Goal: Information Seeking & Learning: Learn about a topic

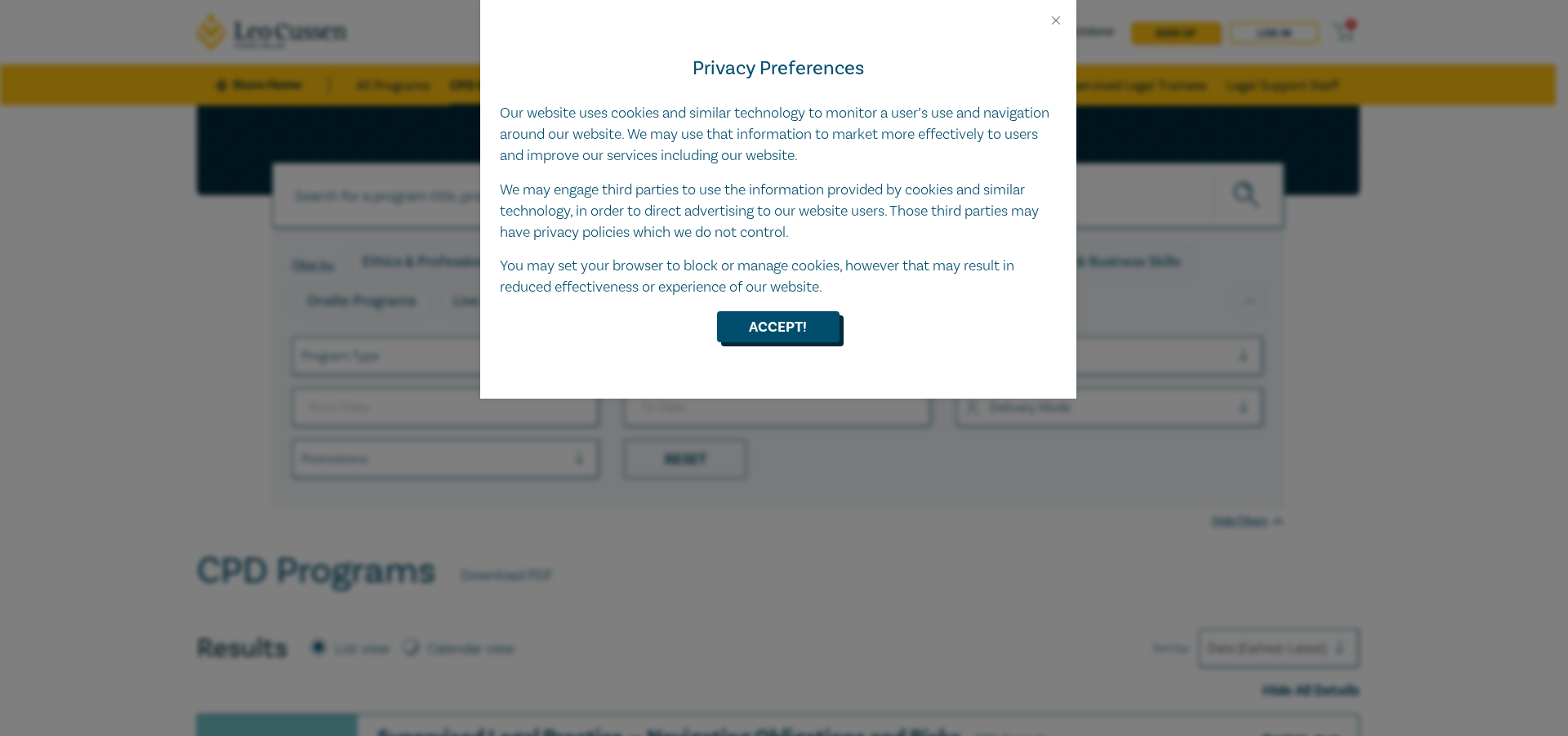
click at [798, 334] on button "Accept!" at bounding box center [778, 327] width 123 height 31
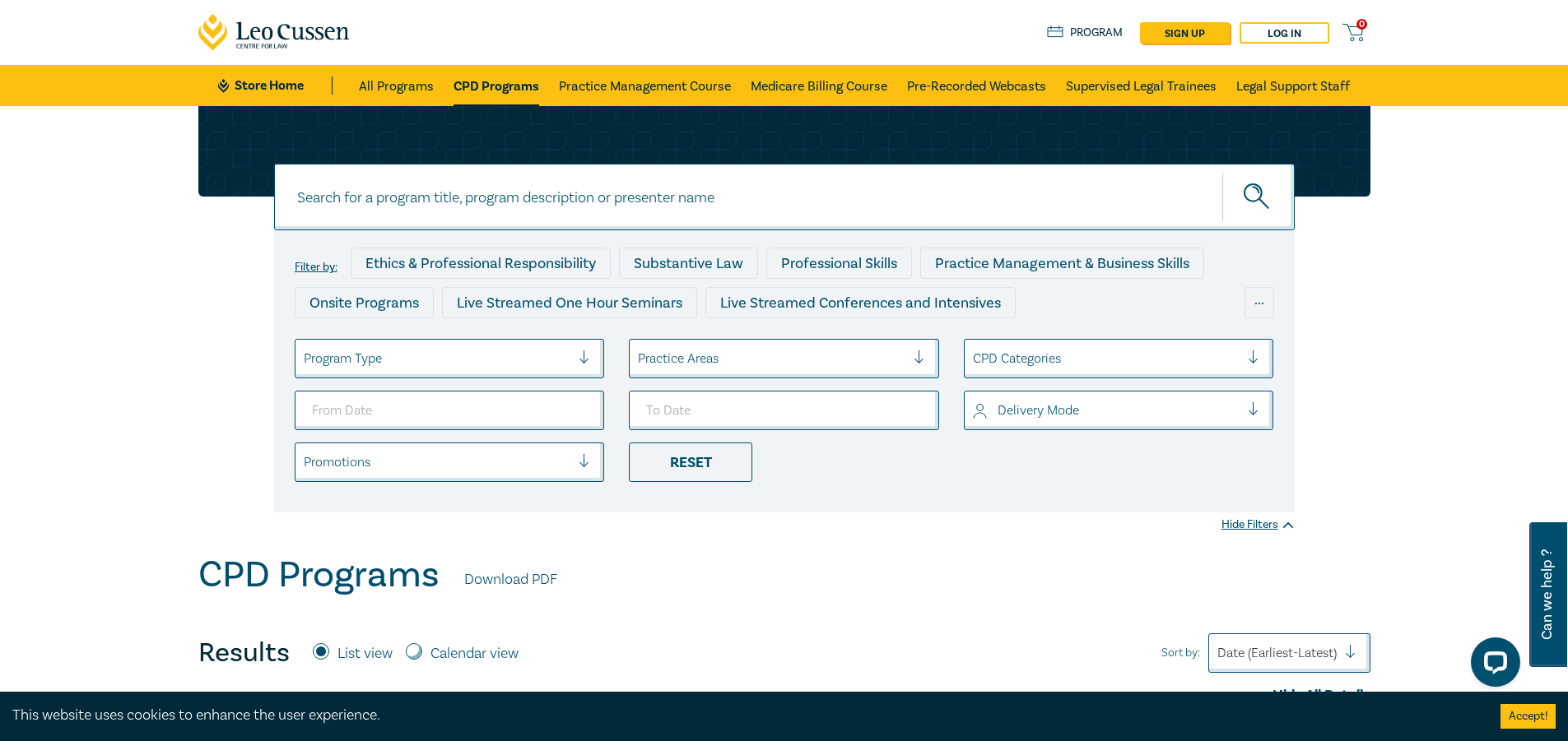
click at [694, 354] on div at bounding box center [772, 359] width 268 height 21
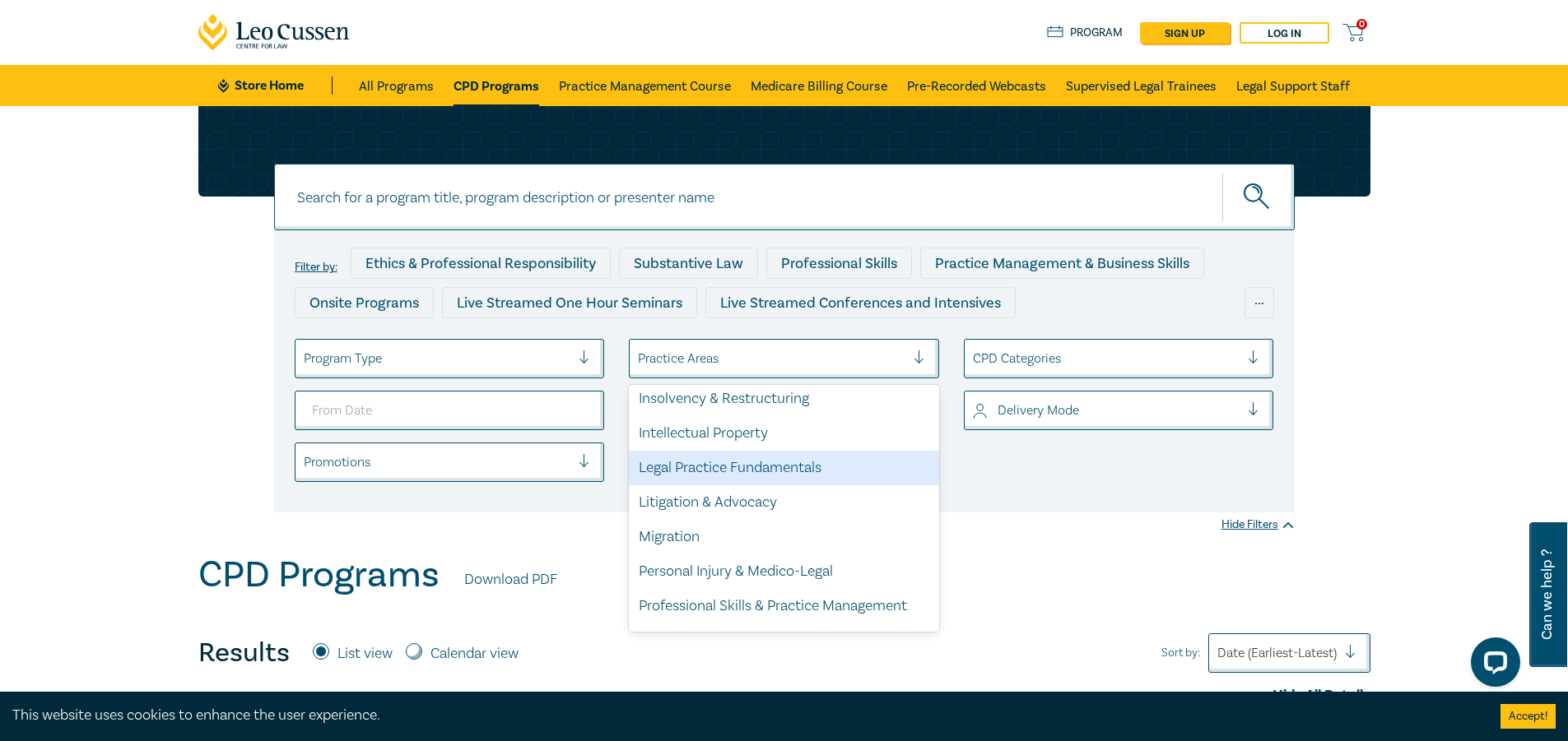
scroll to position [411, 0]
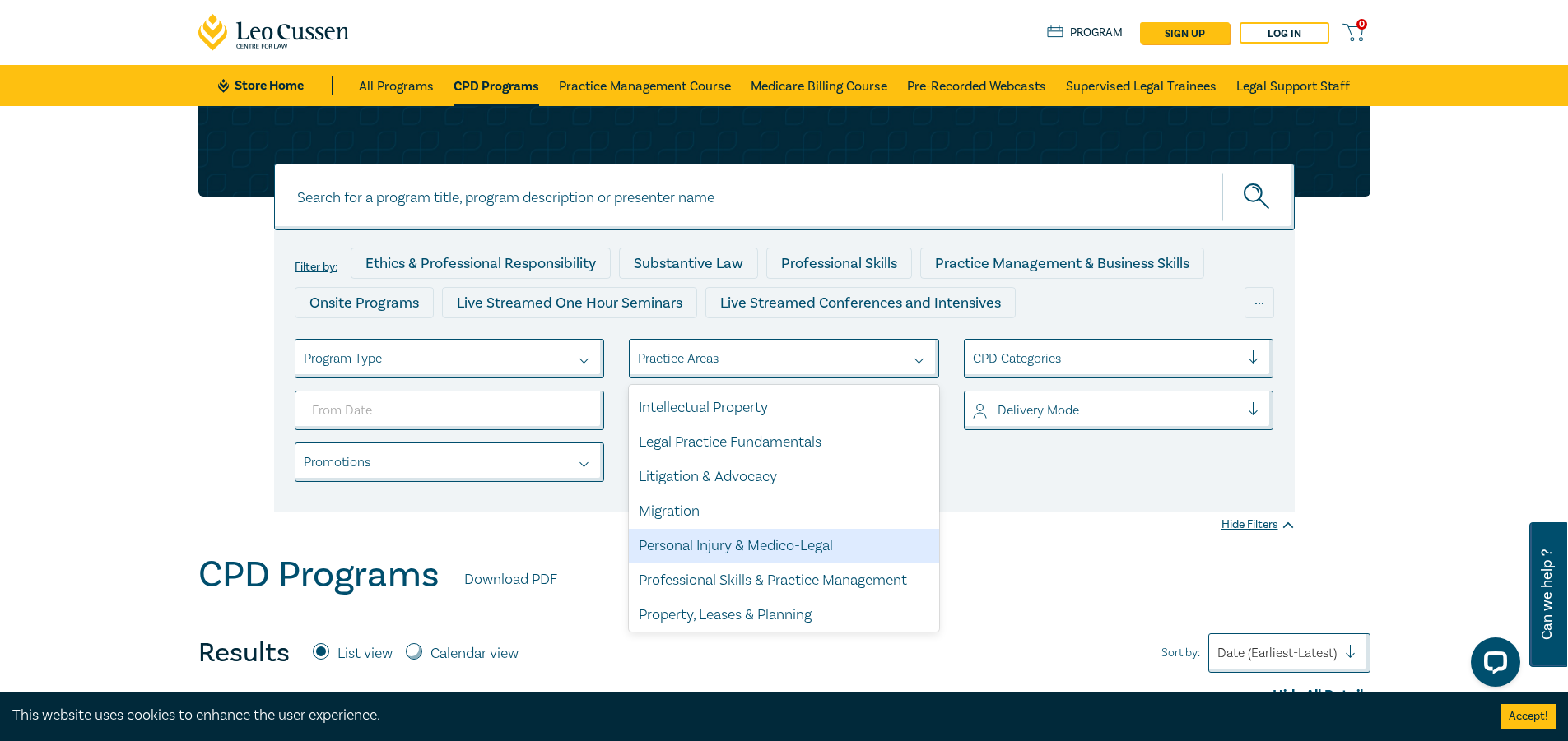
click at [729, 539] on div "Personal Injury & Medico-Legal" at bounding box center [784, 546] width 310 height 35
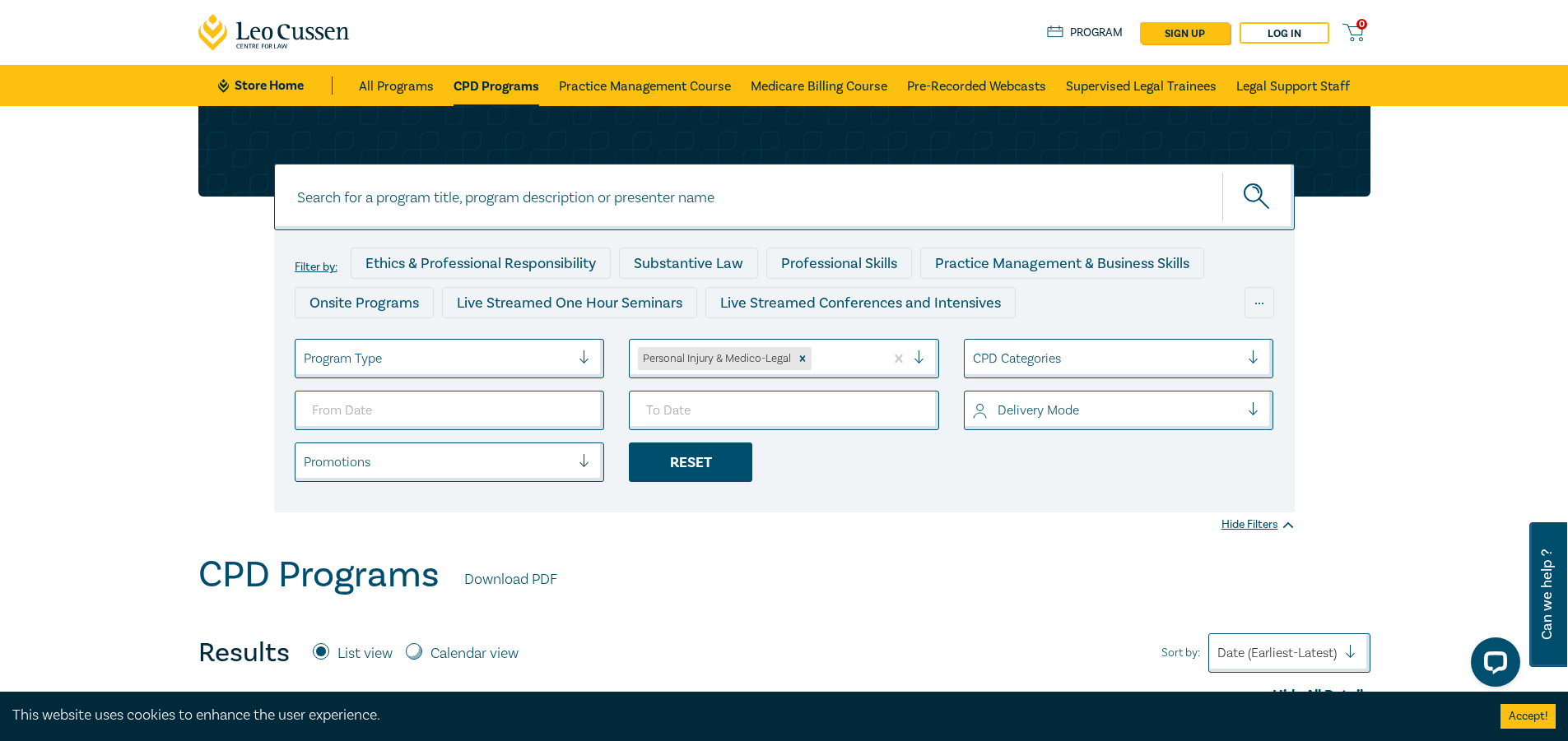
click at [707, 469] on div "Reset" at bounding box center [691, 462] width 124 height 40
click at [737, 376] on div "Practice Areas" at bounding box center [784, 359] width 310 height 40
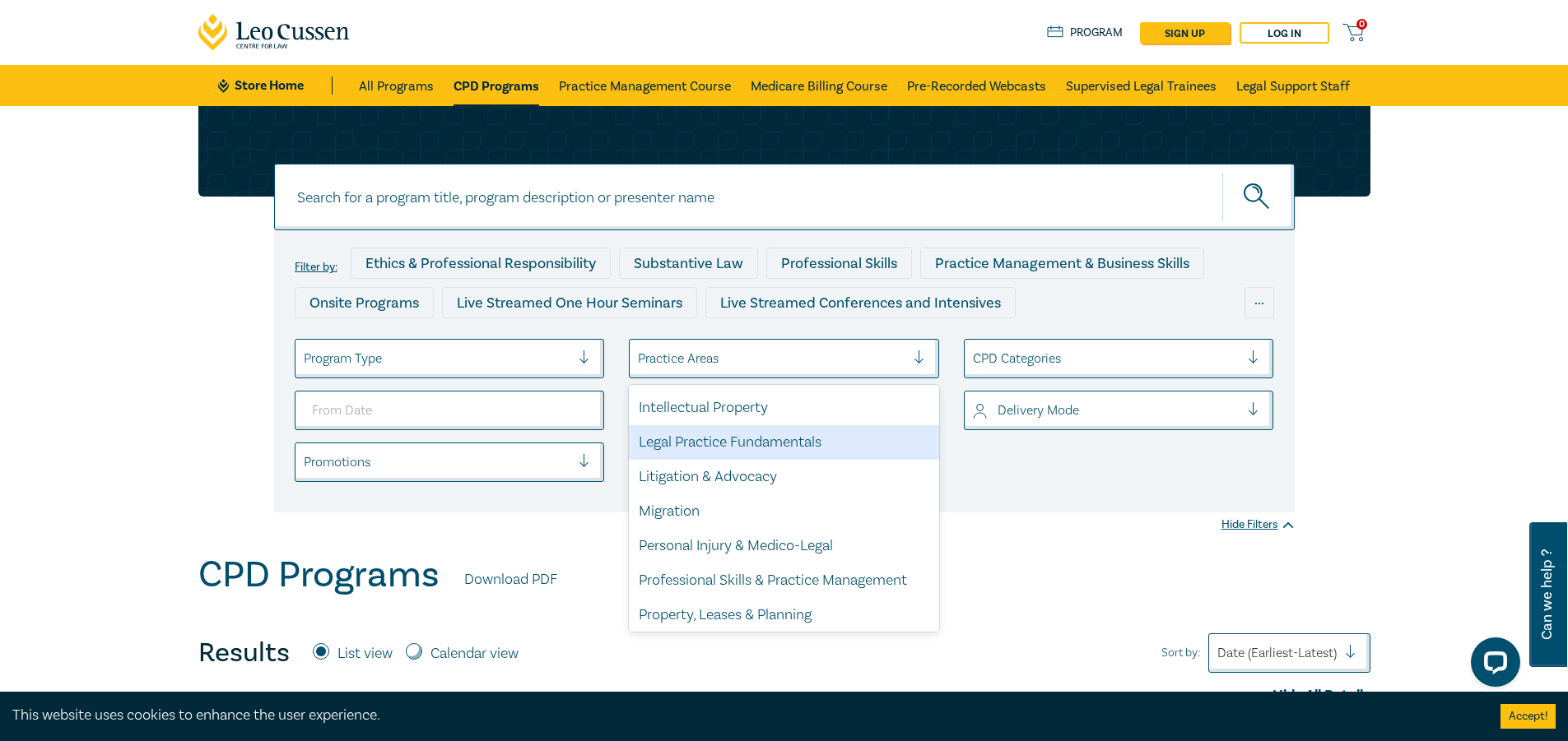
scroll to position [484, 0]
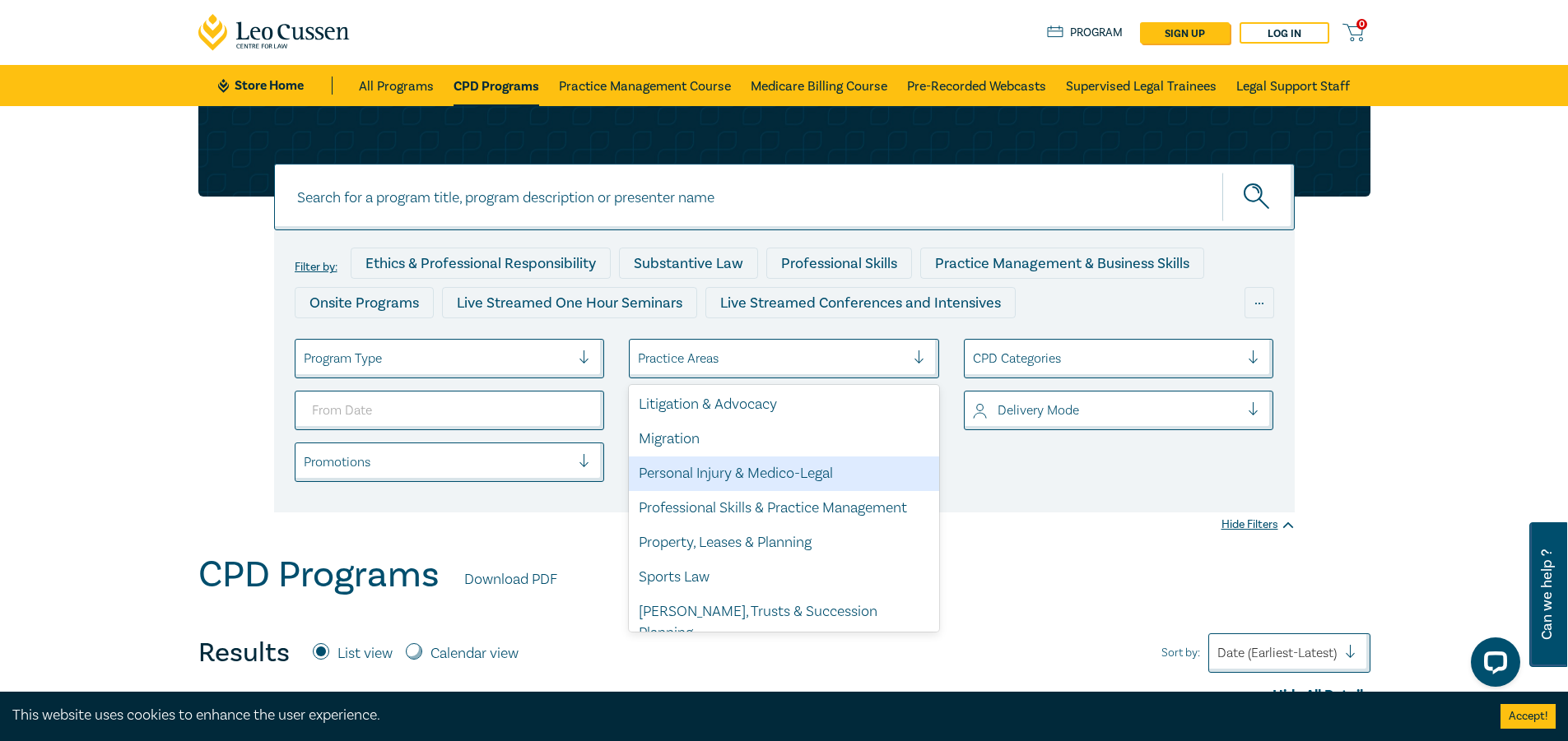
click at [740, 482] on div "Personal Injury & Medico-Legal" at bounding box center [784, 474] width 310 height 35
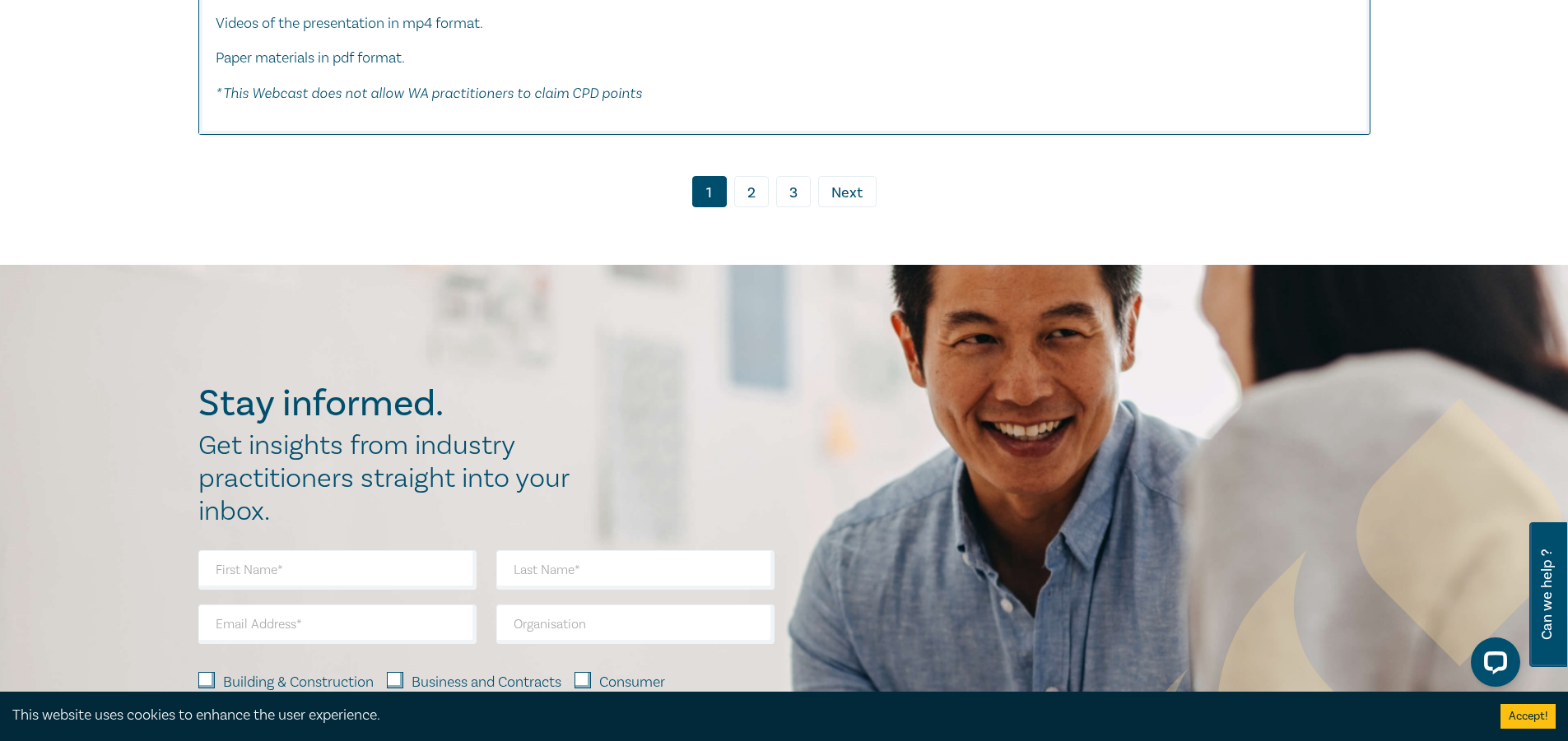
scroll to position [7417, 0]
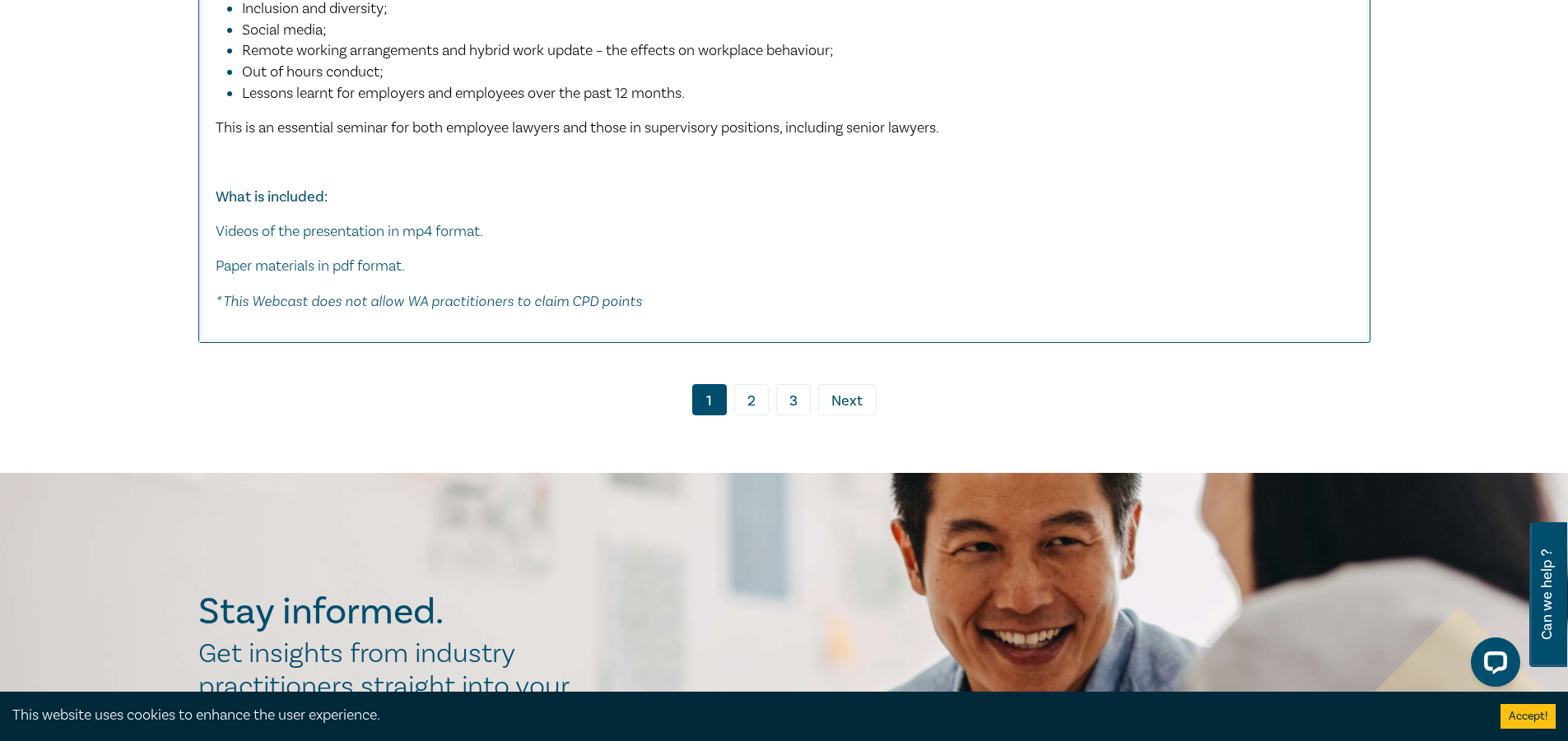
click at [743, 414] on link "2" at bounding box center [751, 400] width 35 height 31
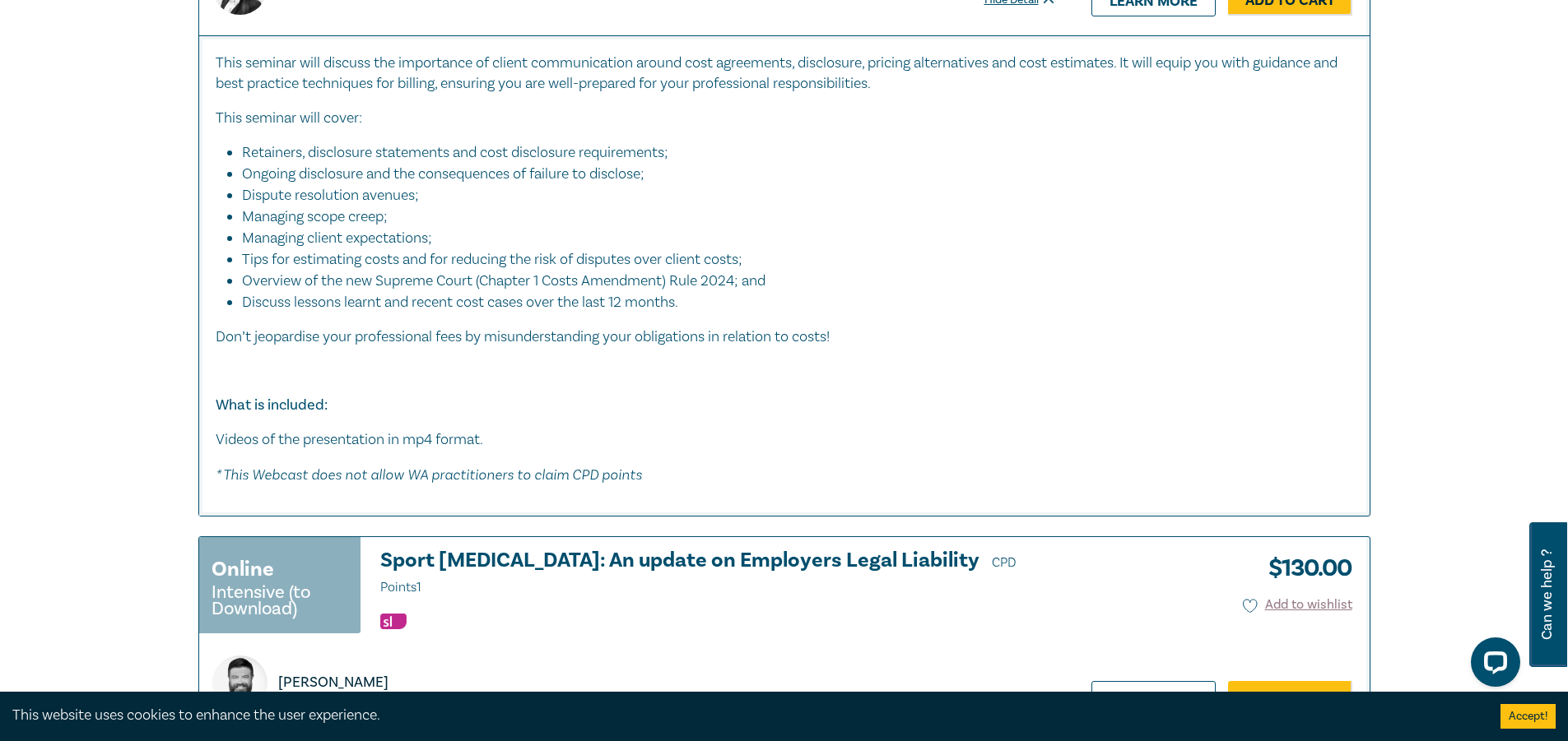
scroll to position [7404, 0]
